Goal: Information Seeking & Learning: Learn about a topic

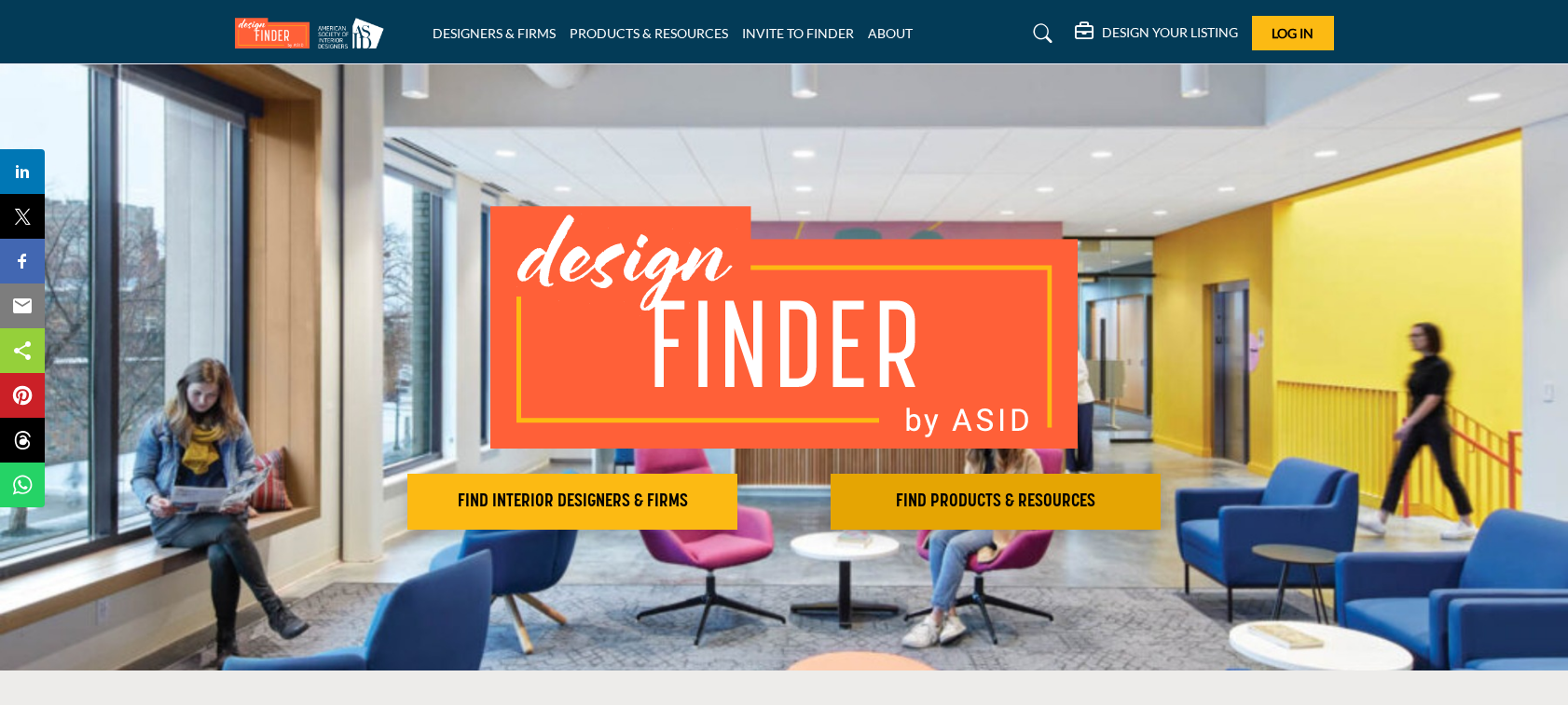
click at [1017, 502] on h2 "FIND PRODUCTS & RESOURCES" at bounding box center [995, 501] width 318 height 22
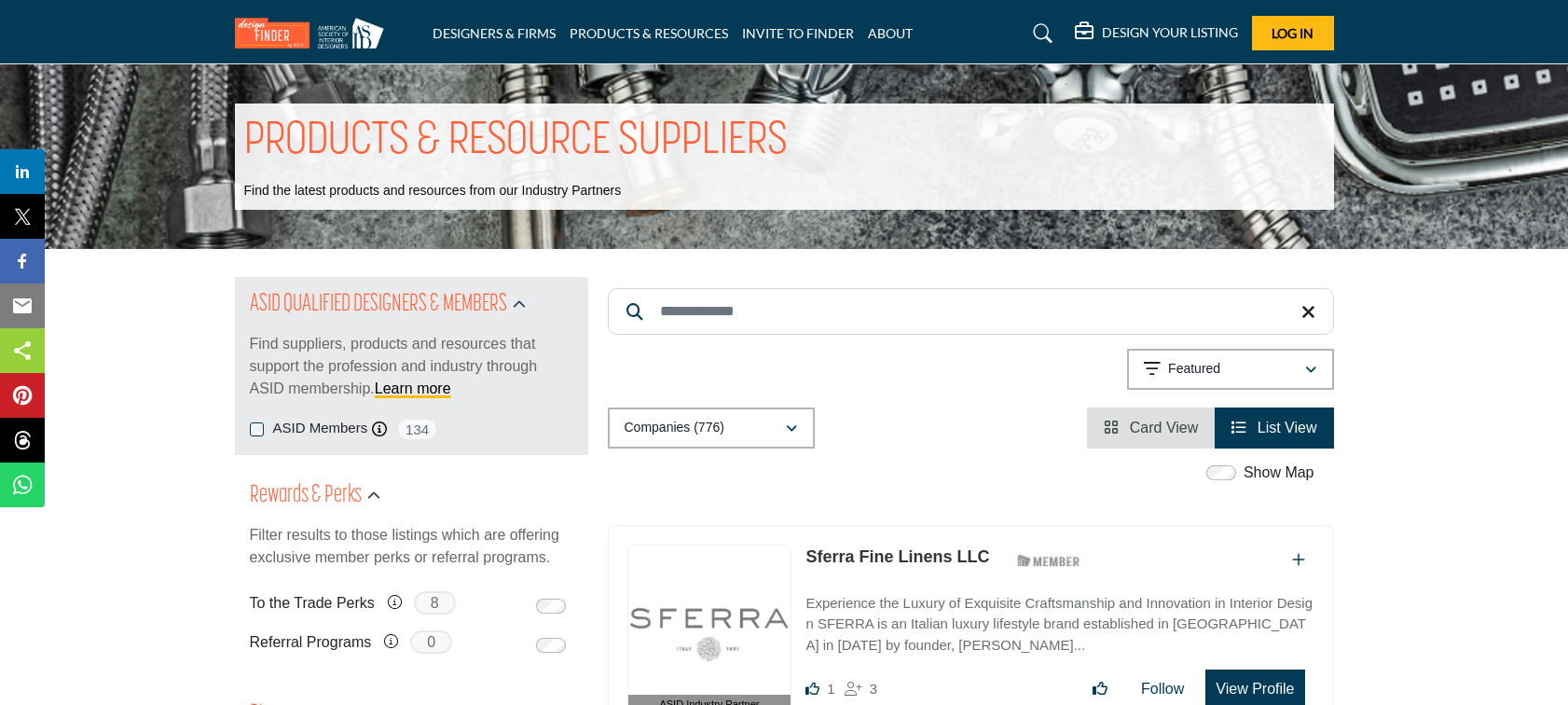
click at [766, 299] on input "Search Keyword" at bounding box center [970, 311] width 726 height 47
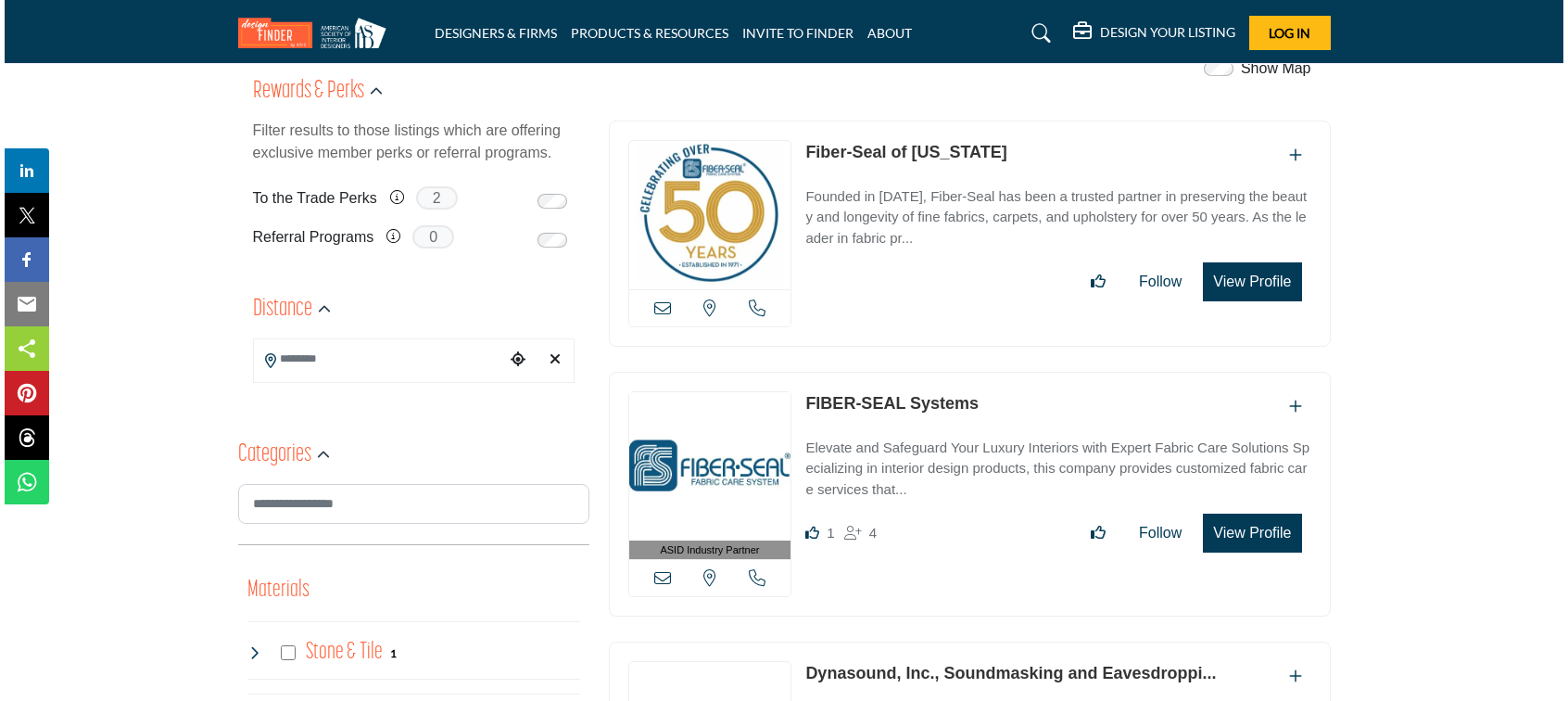
scroll to position [371, 0]
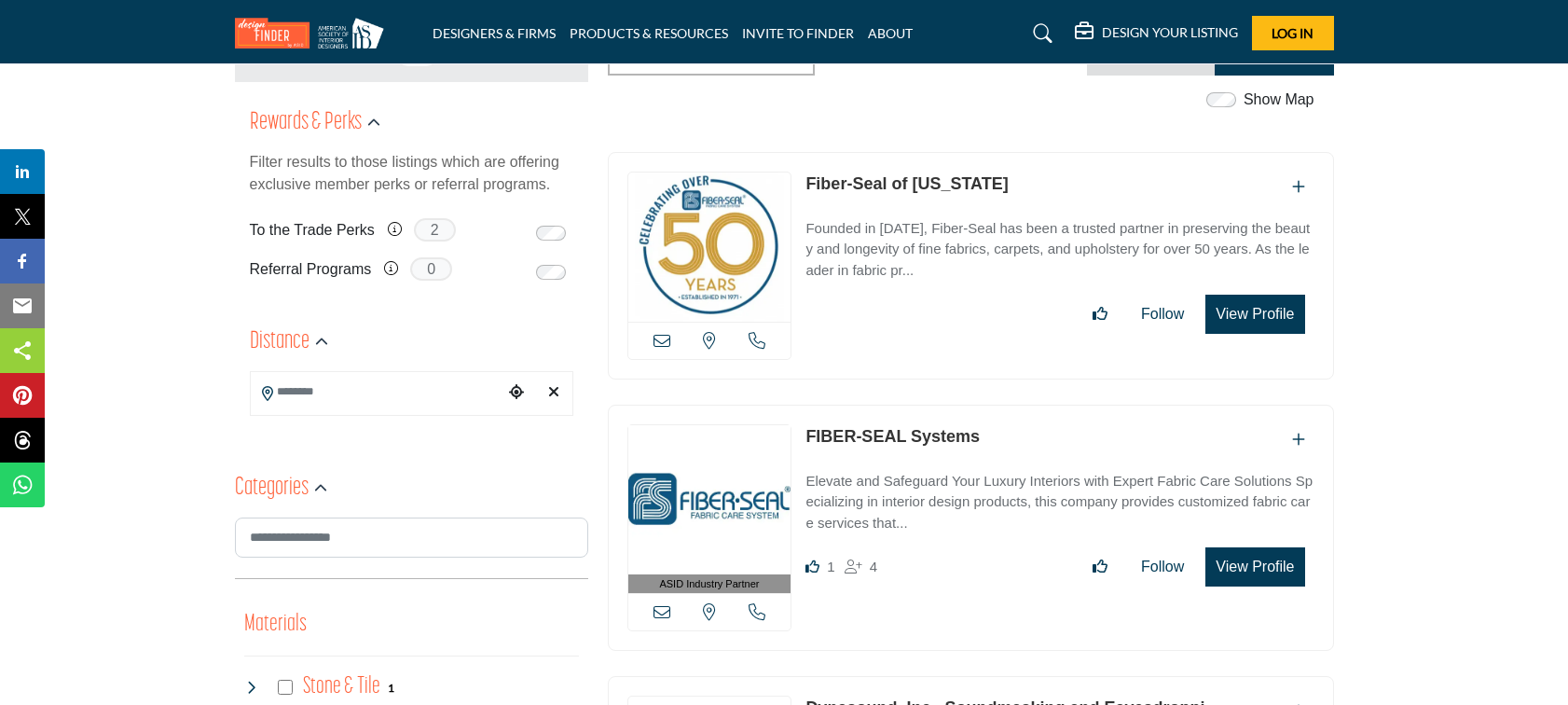
type input "**********"
click at [1262, 567] on button "View Profile" at bounding box center [1254, 566] width 99 height 39
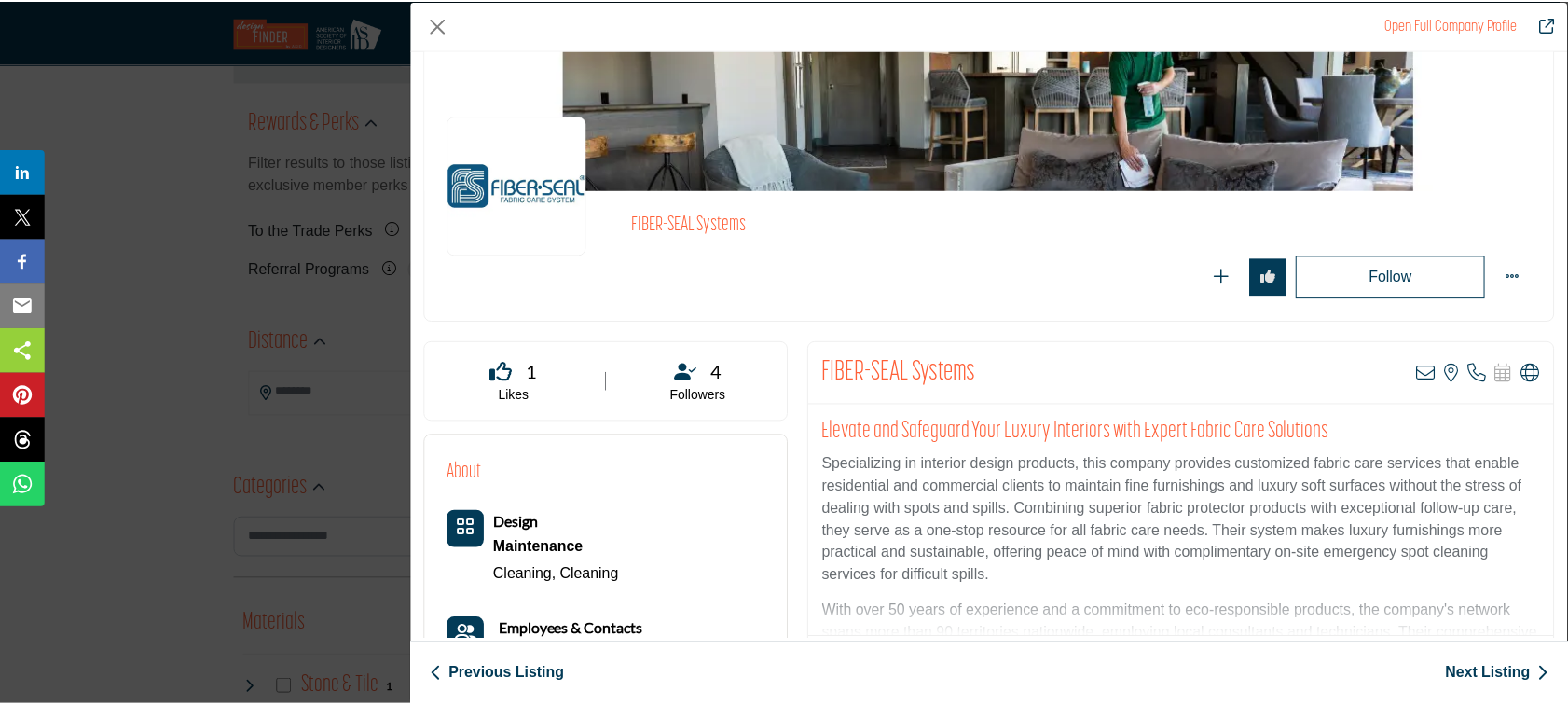
scroll to position [0, 0]
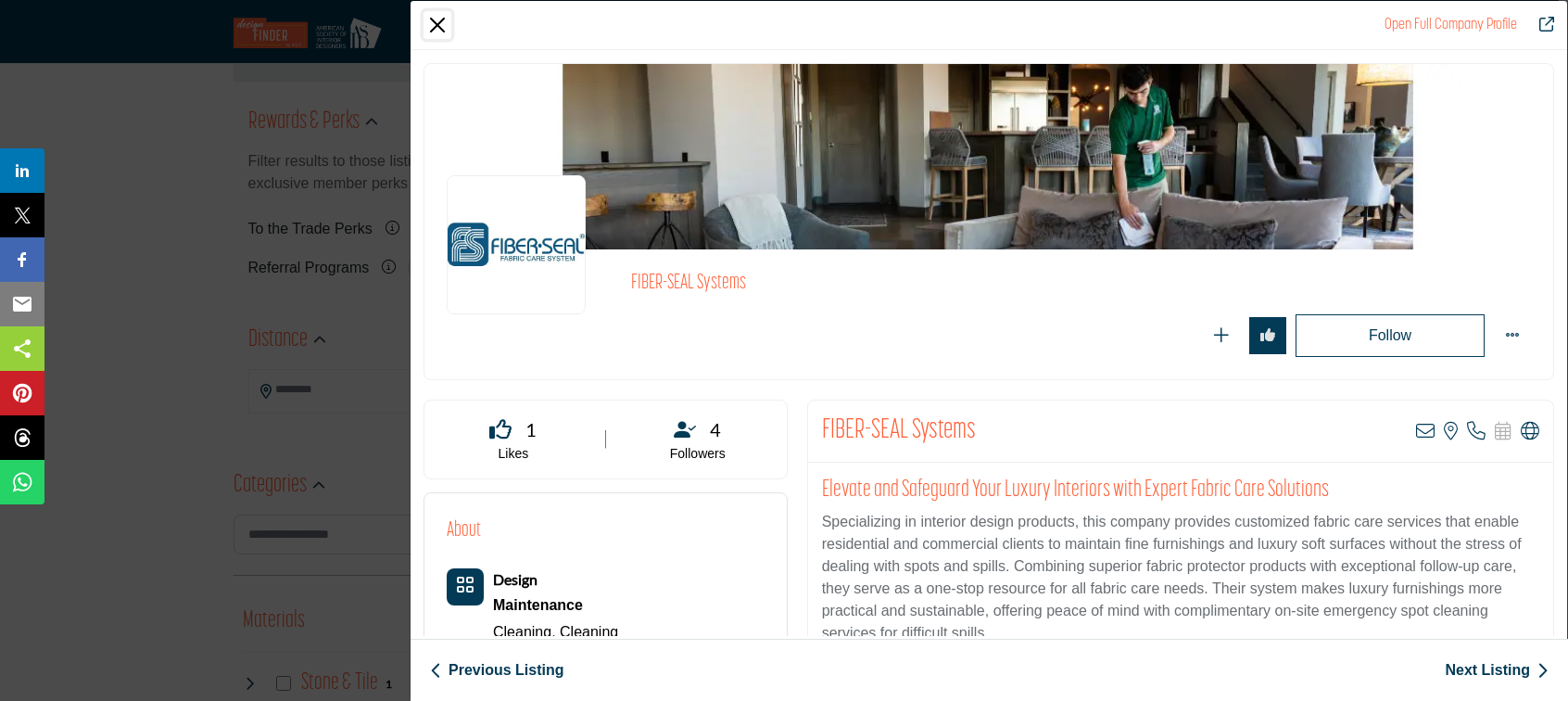
click at [435, 27] on button "Close" at bounding box center [437, 24] width 28 height 28
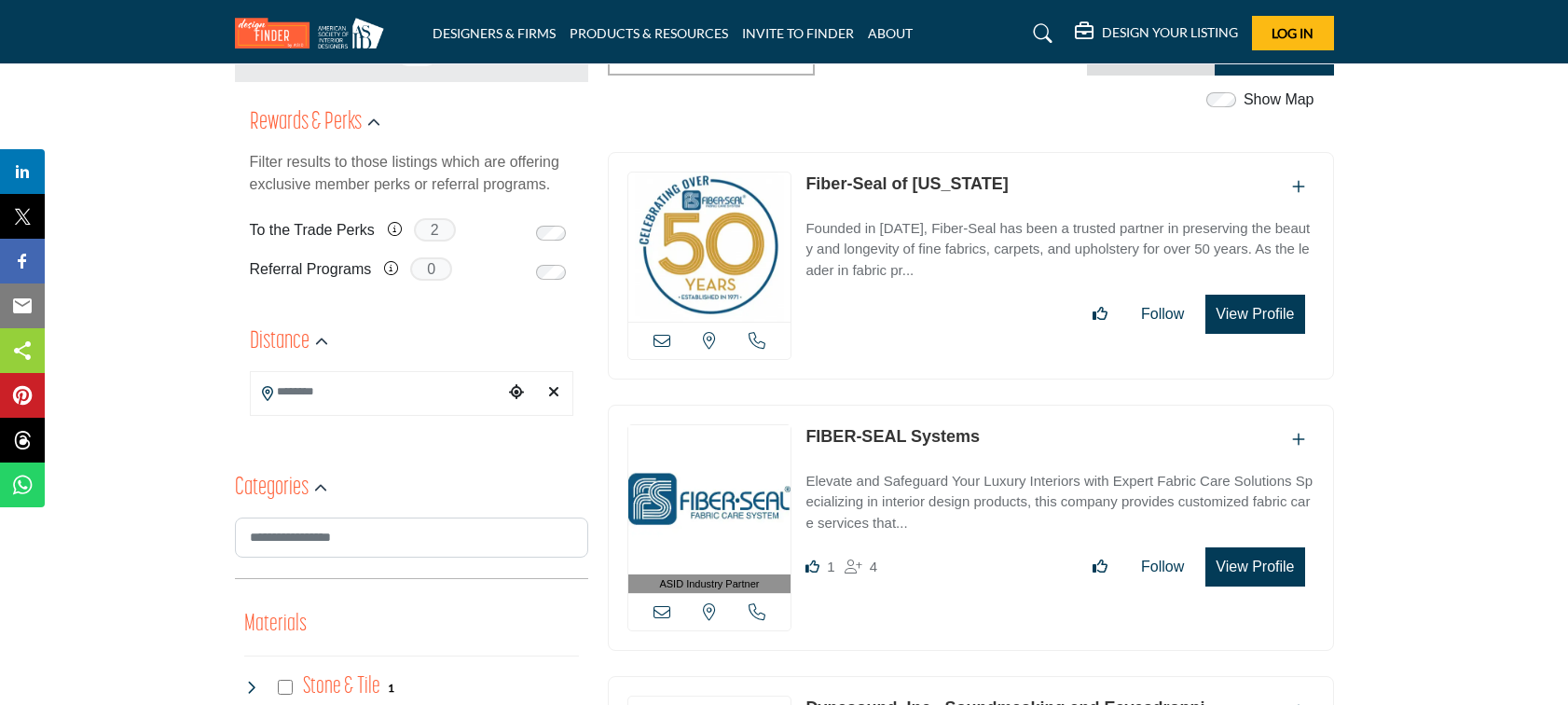
click at [658, 607] on icon at bounding box center [661, 611] width 17 height 17
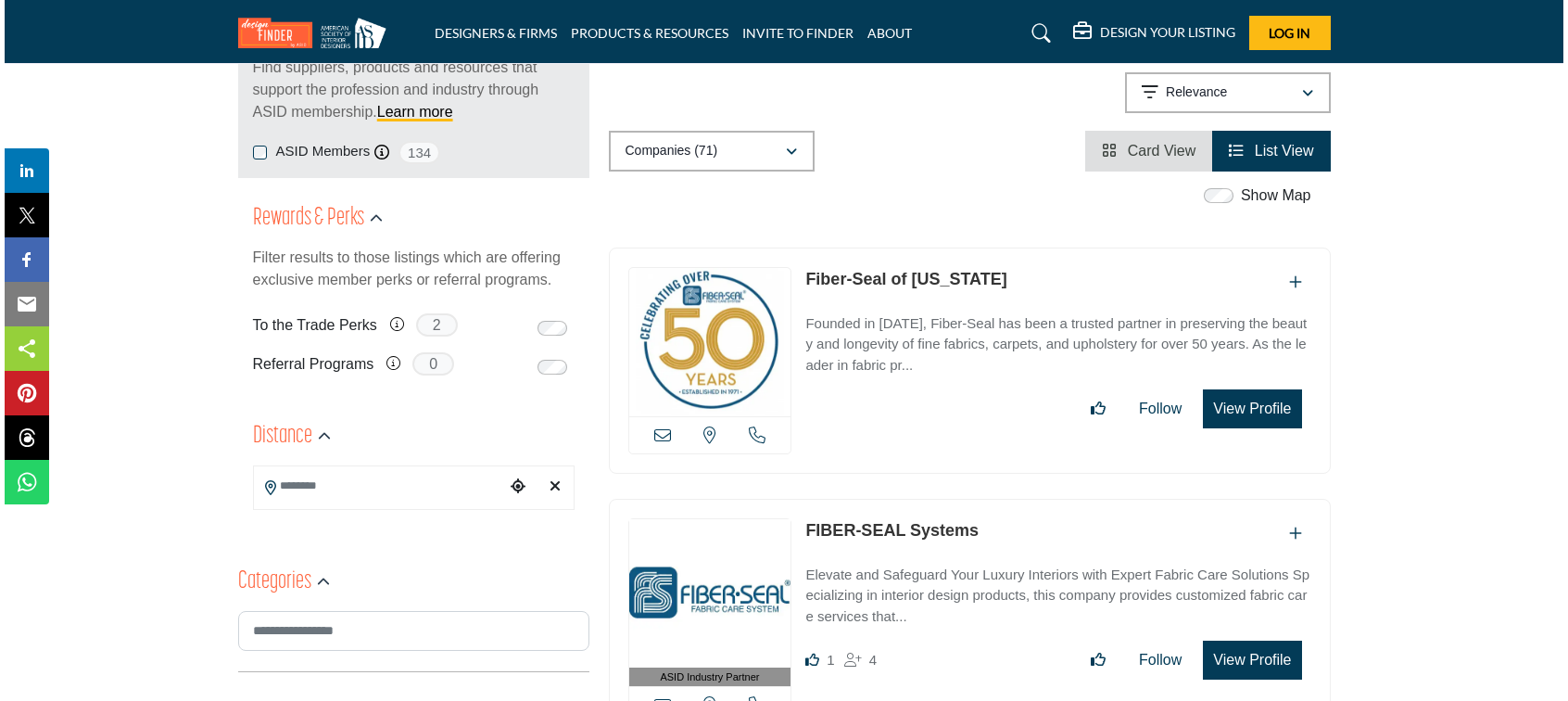
scroll to position [278, 0]
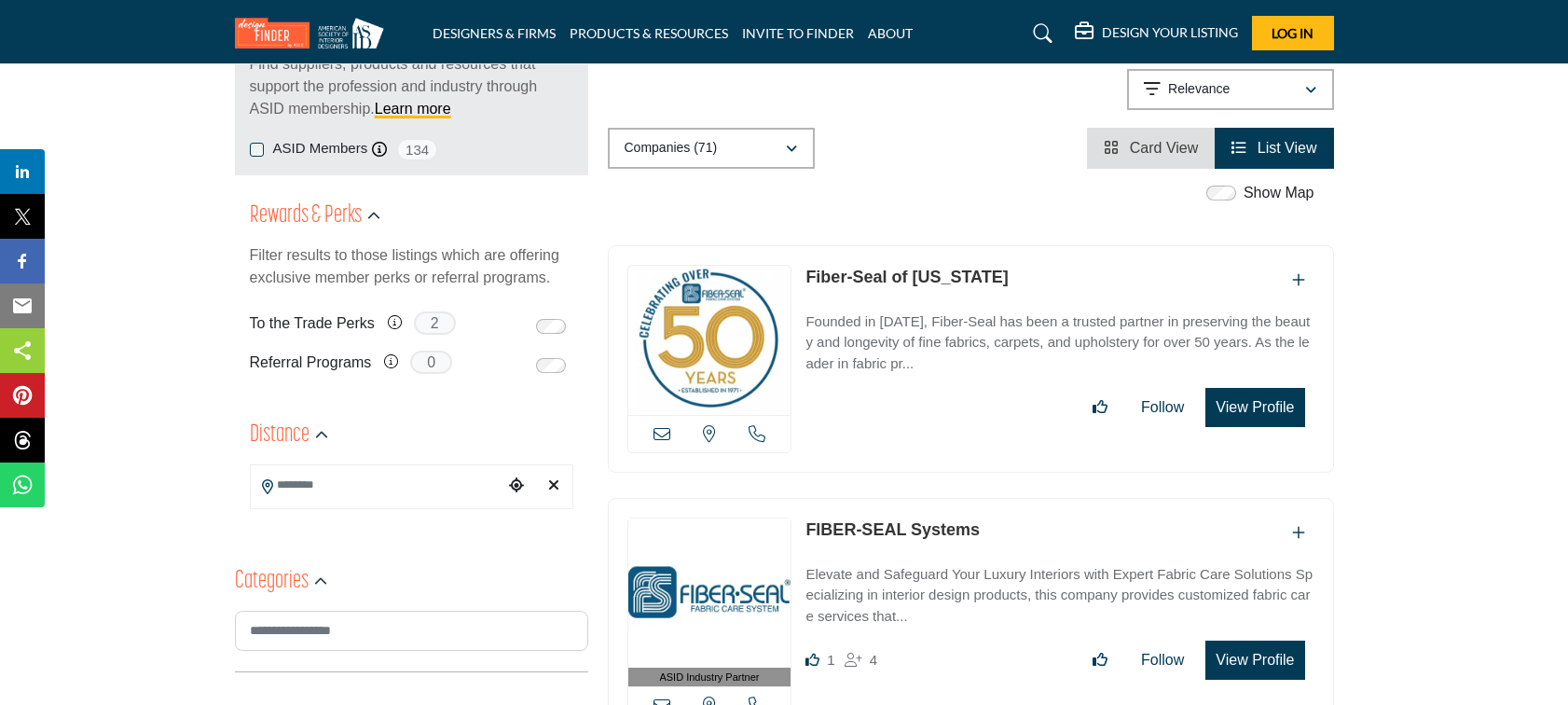
click at [1259, 403] on button "View Profile" at bounding box center [1254, 407] width 99 height 39
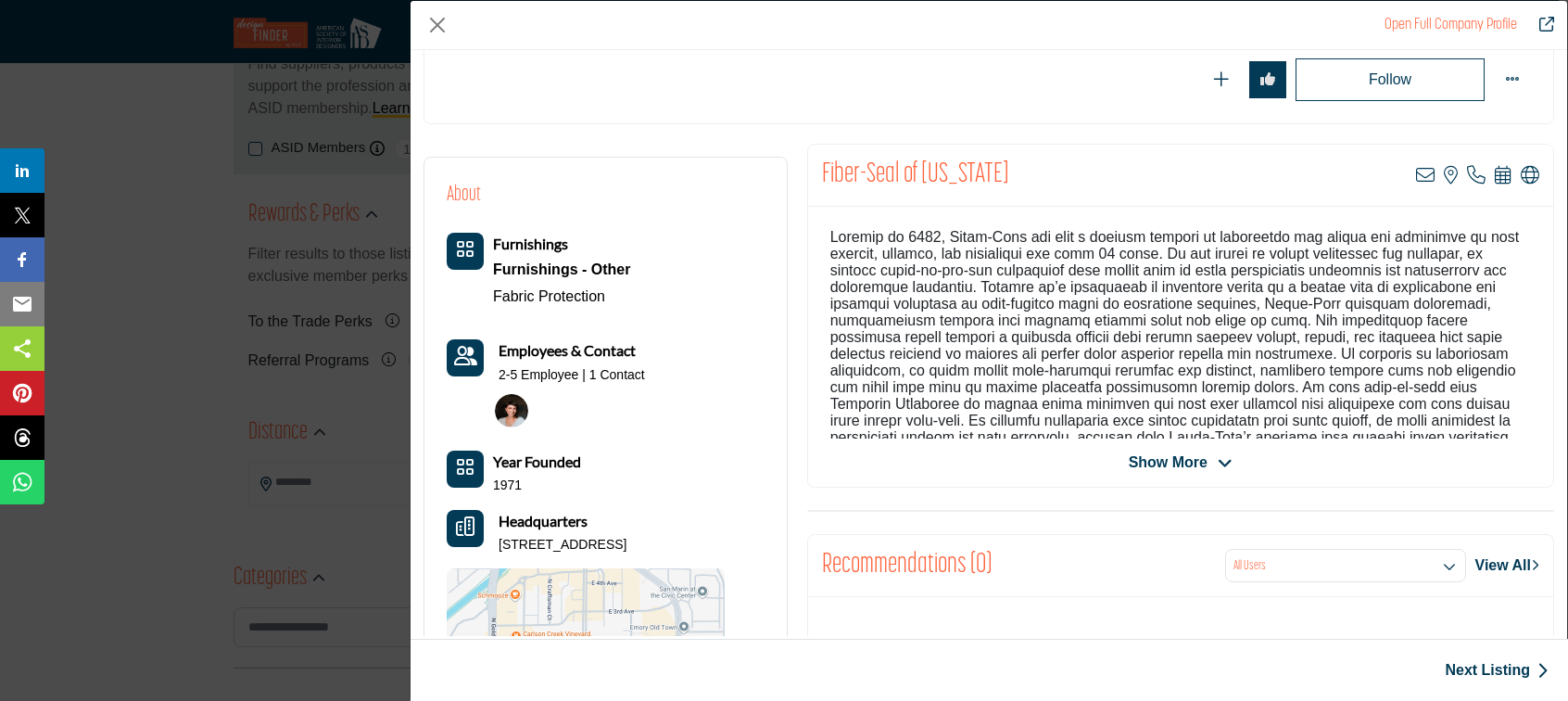
click at [508, 411] on img "Company Data Modal" at bounding box center [512, 411] width 33 height 33
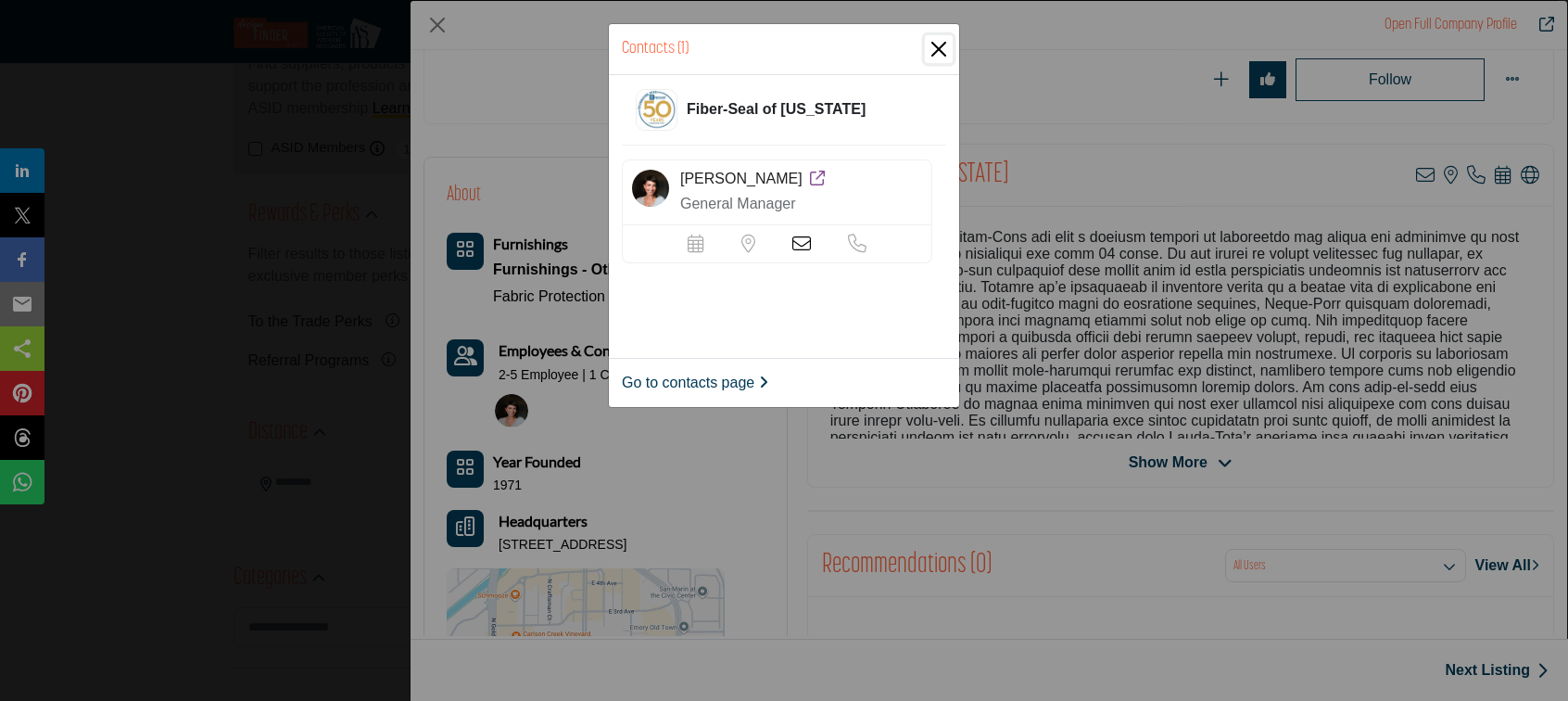
click at [941, 46] on button "Close" at bounding box center [939, 49] width 28 height 28
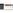
scroll to position [0, 0]
